Goal: Find specific page/section: Find specific page/section

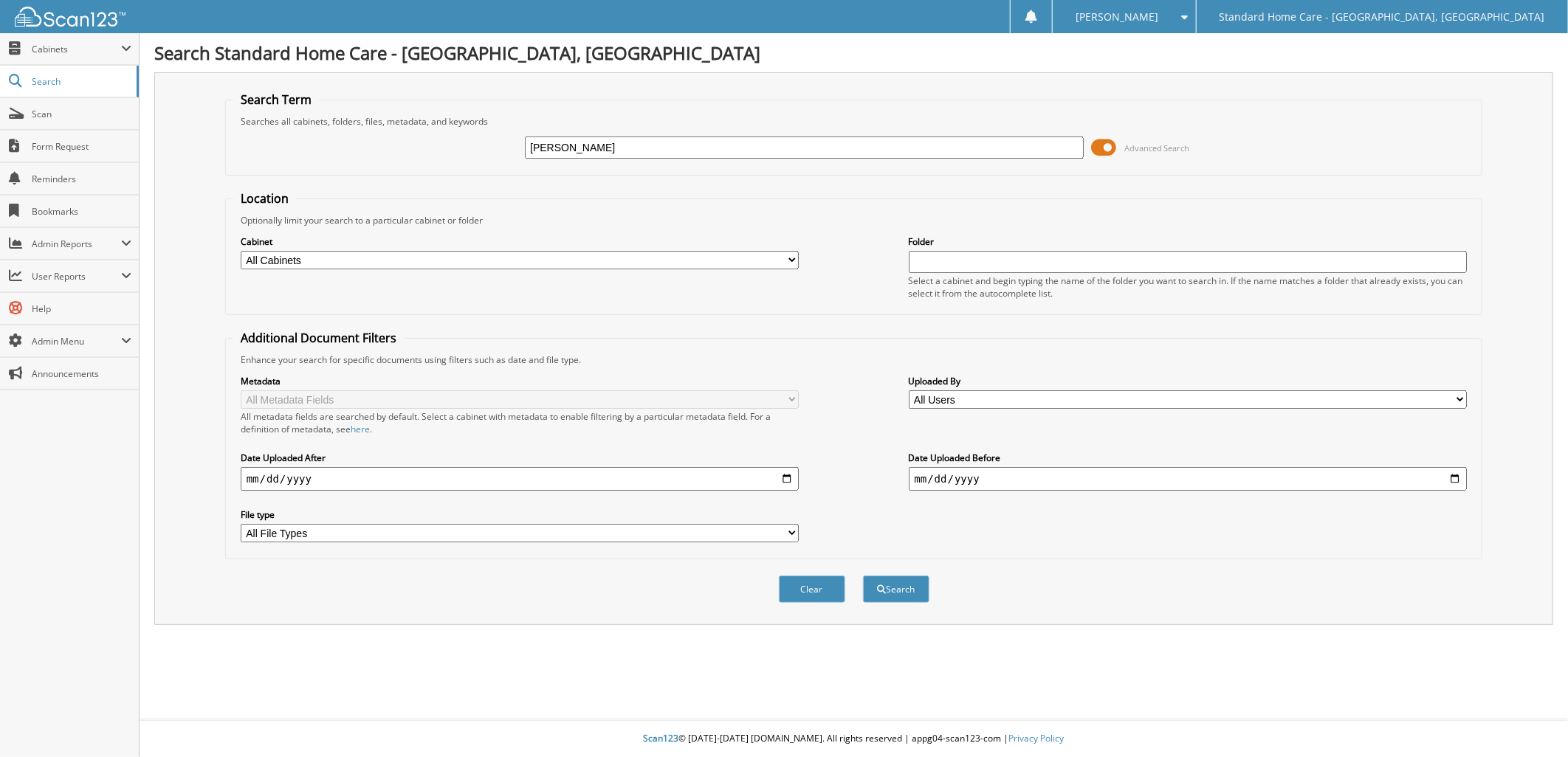
type input "zapata"
click at [863, 576] on button "Search" at bounding box center [896, 589] width 66 height 27
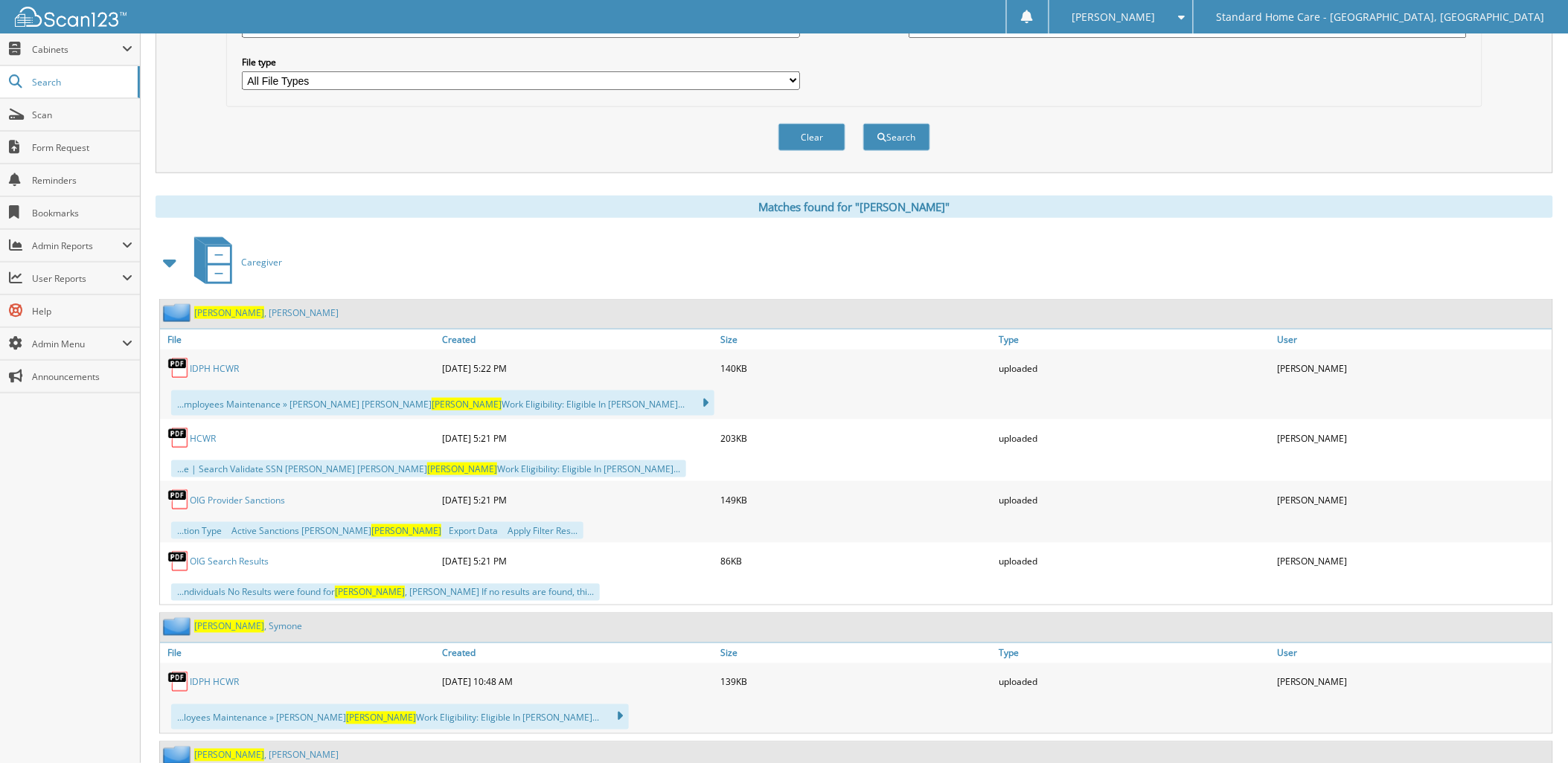
scroll to position [494, 0]
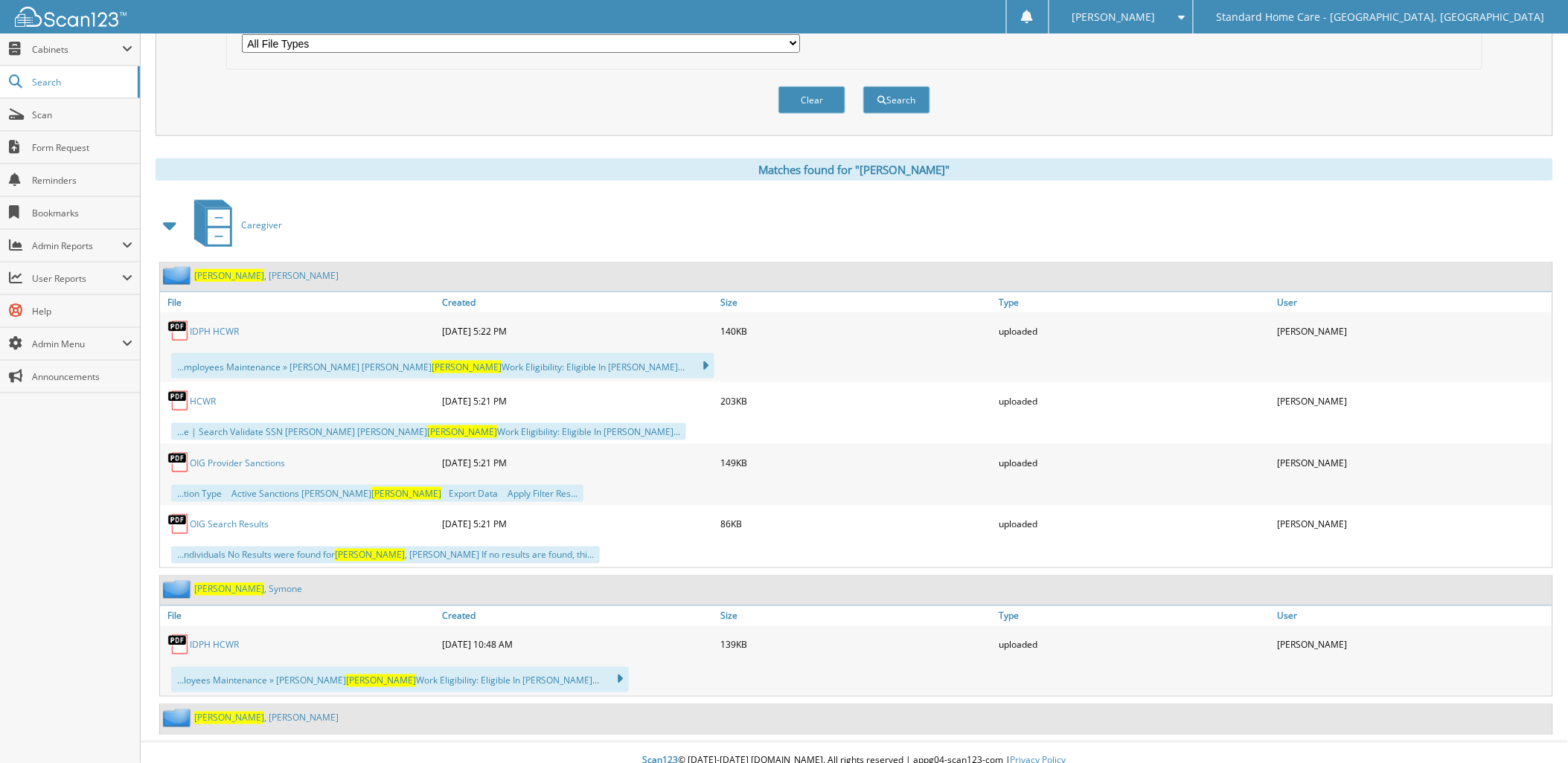
click at [232, 584] on link "[PERSON_NAME]" at bounding box center [248, 590] width 108 height 13
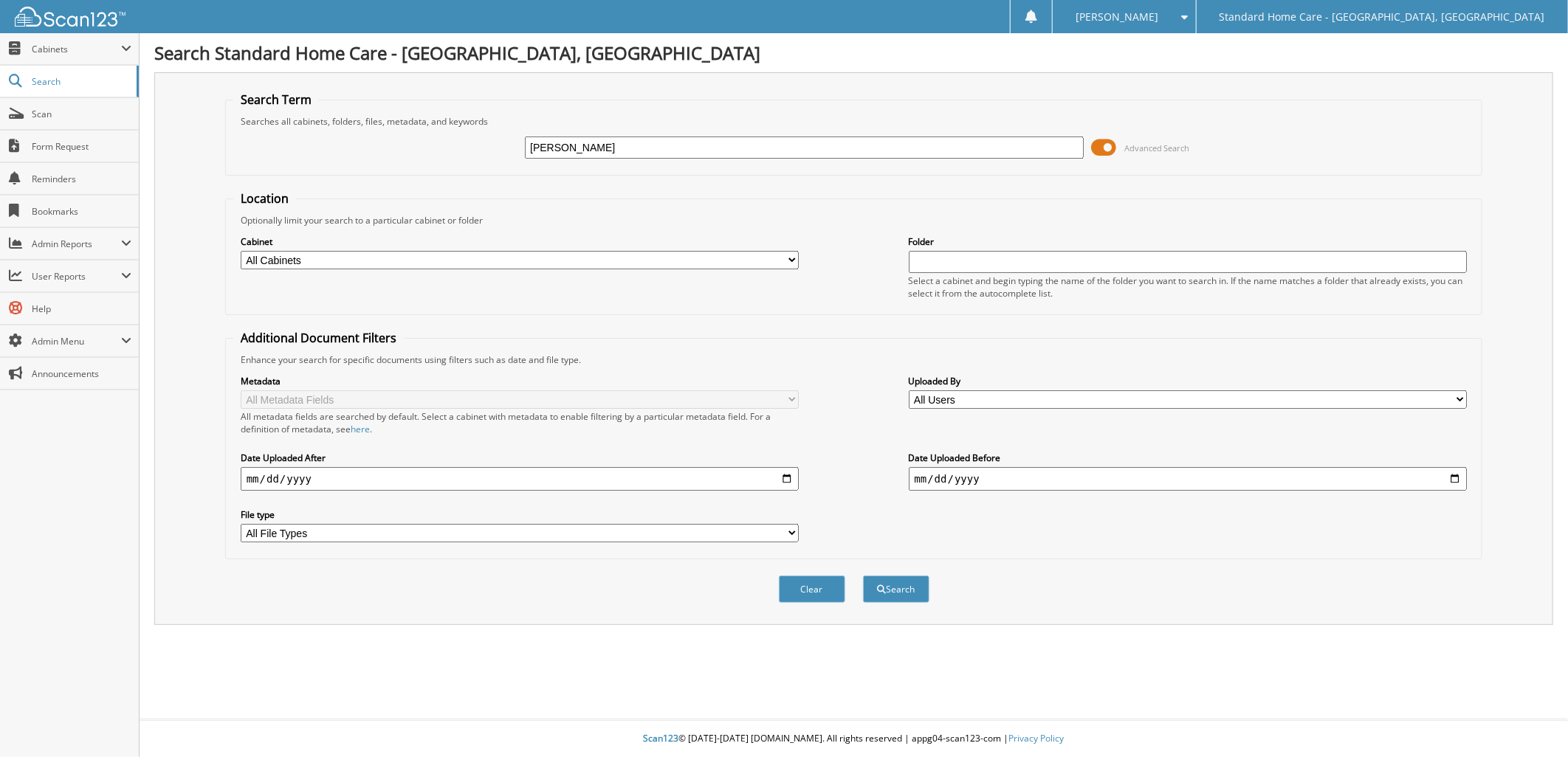
type input "[PERSON_NAME]"
click at [863, 576] on button "Search" at bounding box center [896, 589] width 66 height 27
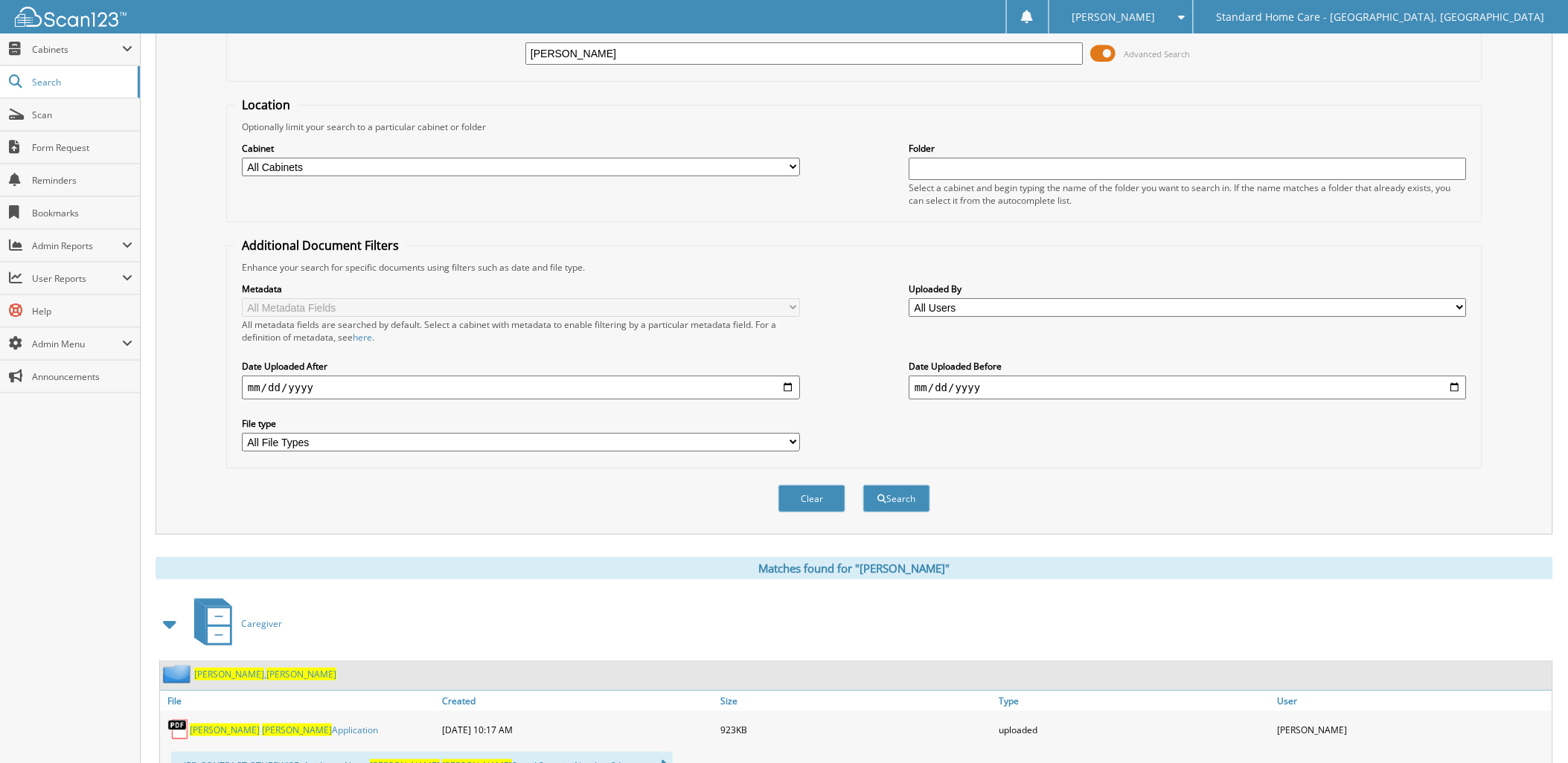
scroll to position [413, 0]
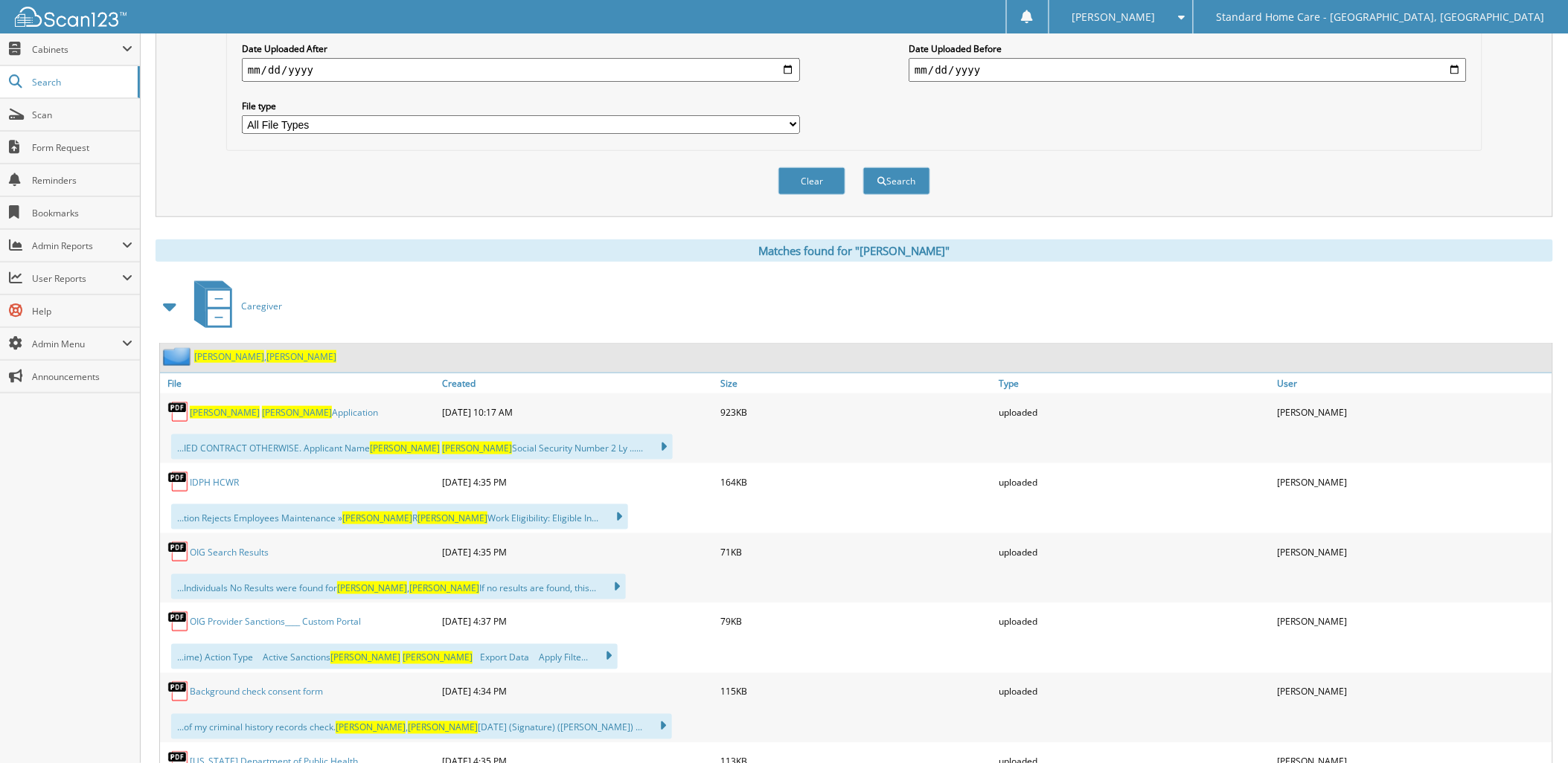
click at [267, 350] on span "[PERSON_NAME]" at bounding box center [302, 356] width 70 height 13
